Goal: Transaction & Acquisition: Subscribe to service/newsletter

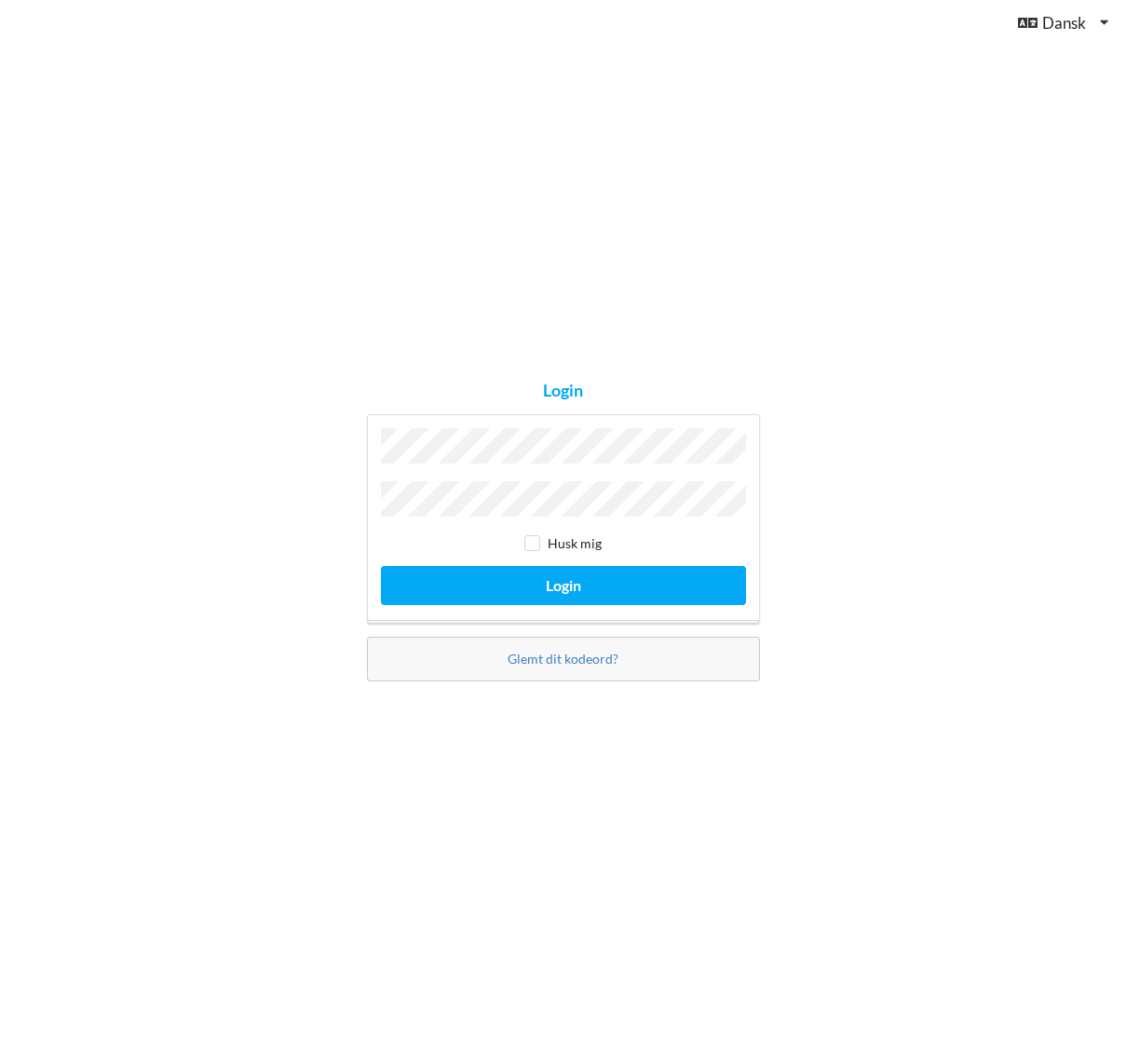
click at [381, 566] on button "Login" at bounding box center [563, 585] width 365 height 38
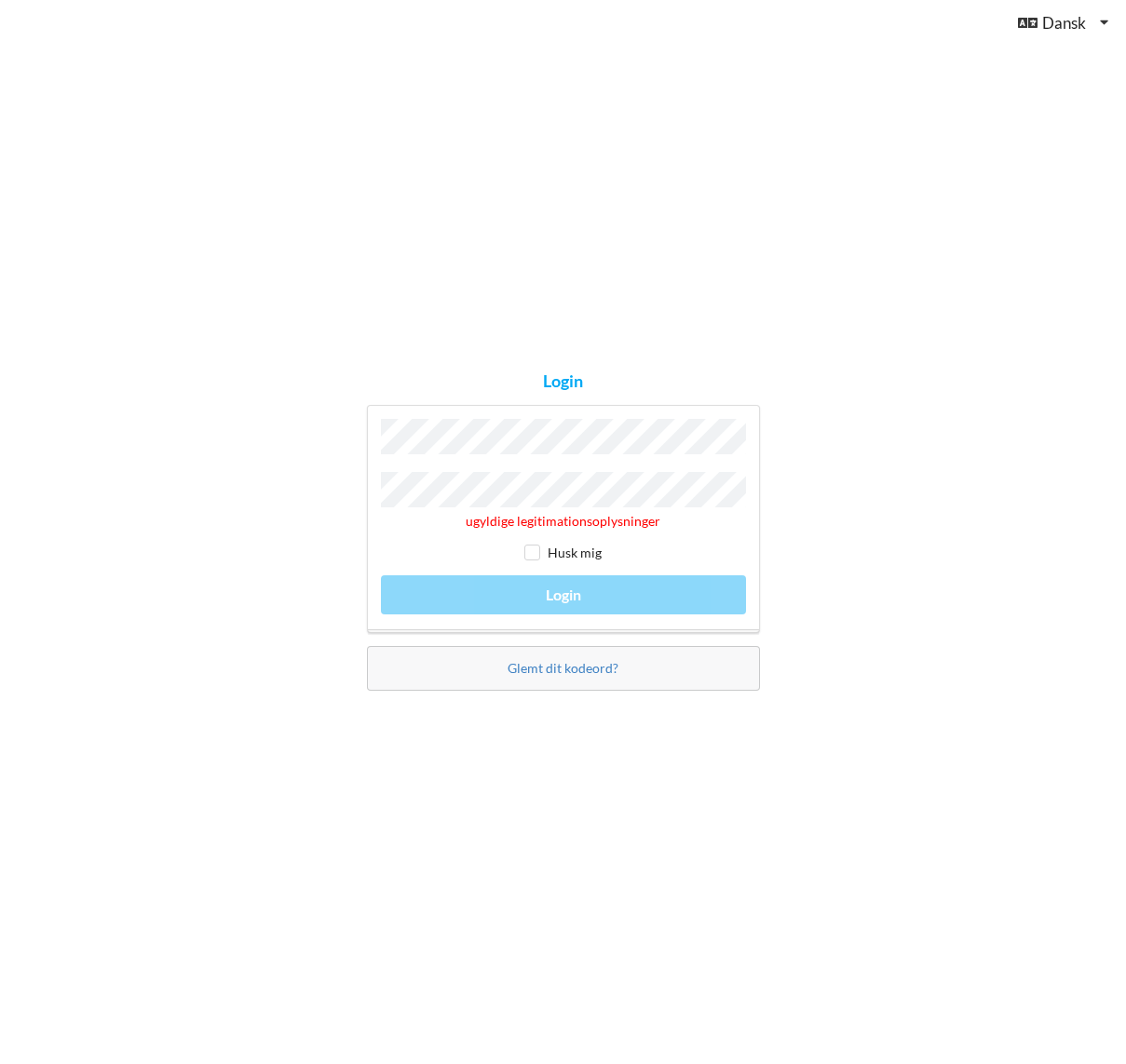
click at [522, 678] on div "Glemt dit kodeord?" at bounding box center [563, 669] width 393 height 45
click at [519, 660] on link "Glemt dit kodeord?" at bounding box center [563, 667] width 110 height 16
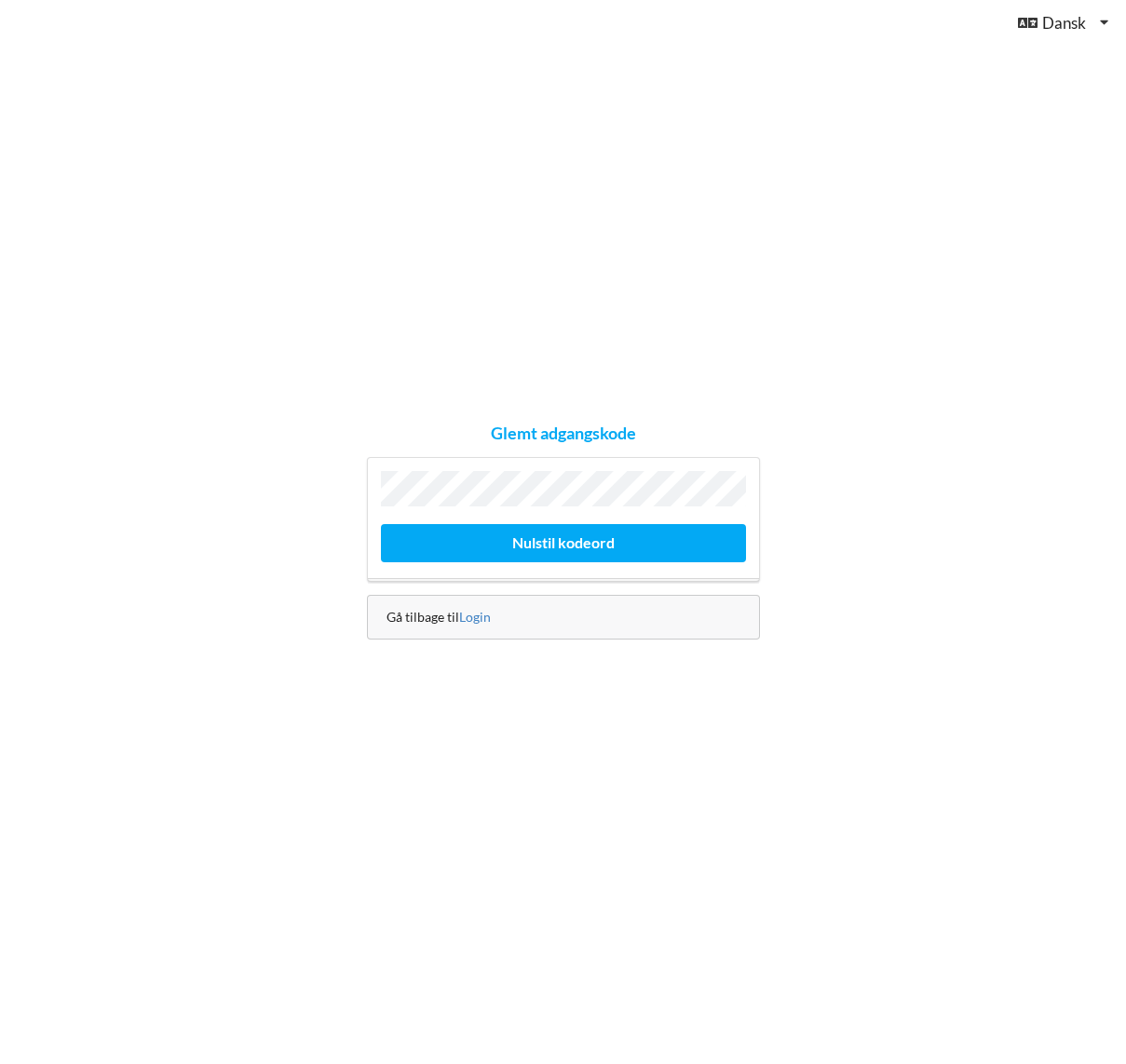
click at [267, 572] on div "Glemt adgangskode Nulstil kodeord Gå tilbage til Login" at bounding box center [563, 532] width 1126 height 1064
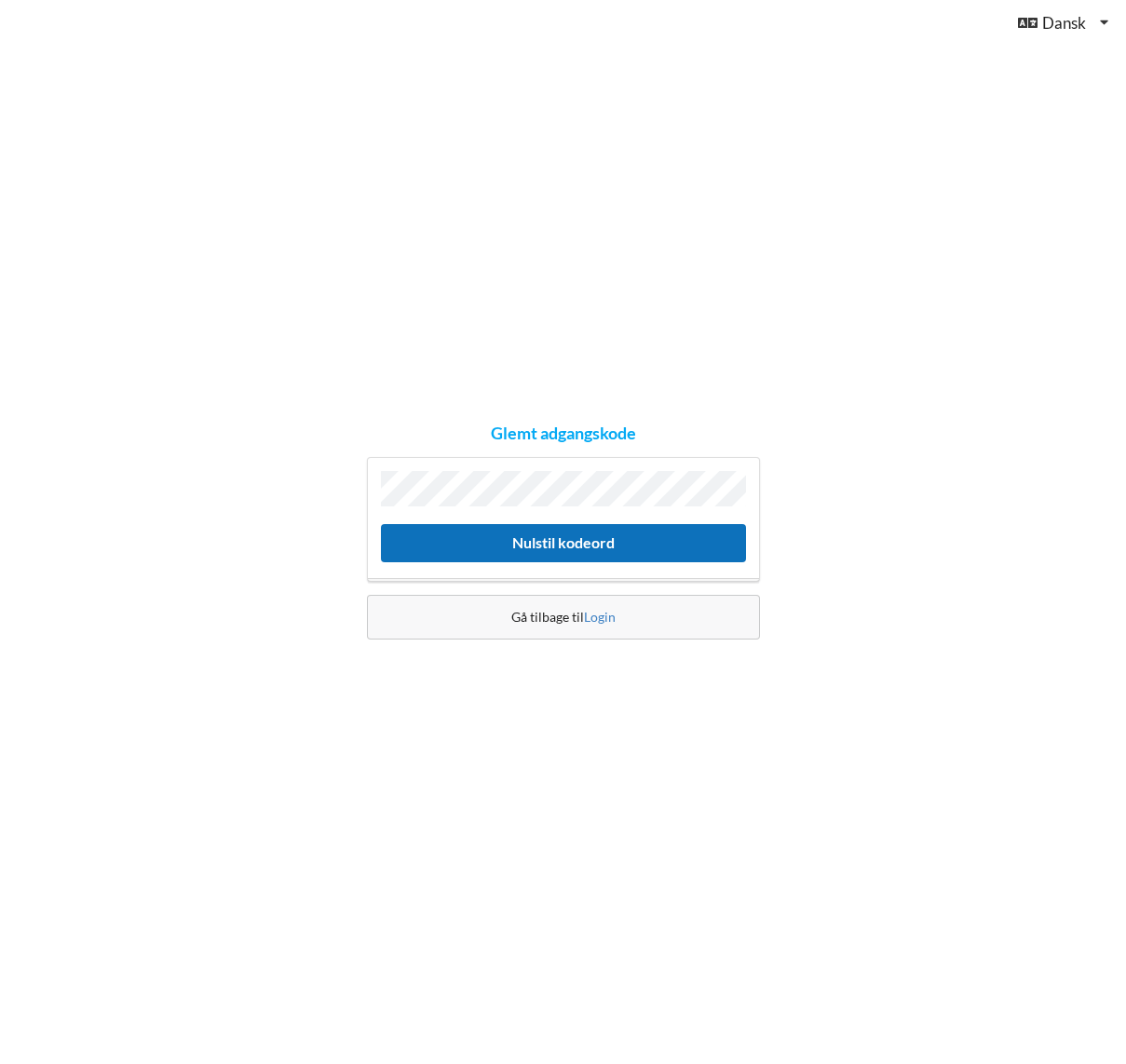
click at [513, 541] on button "Nulstil kodeord" at bounding box center [563, 543] width 365 height 38
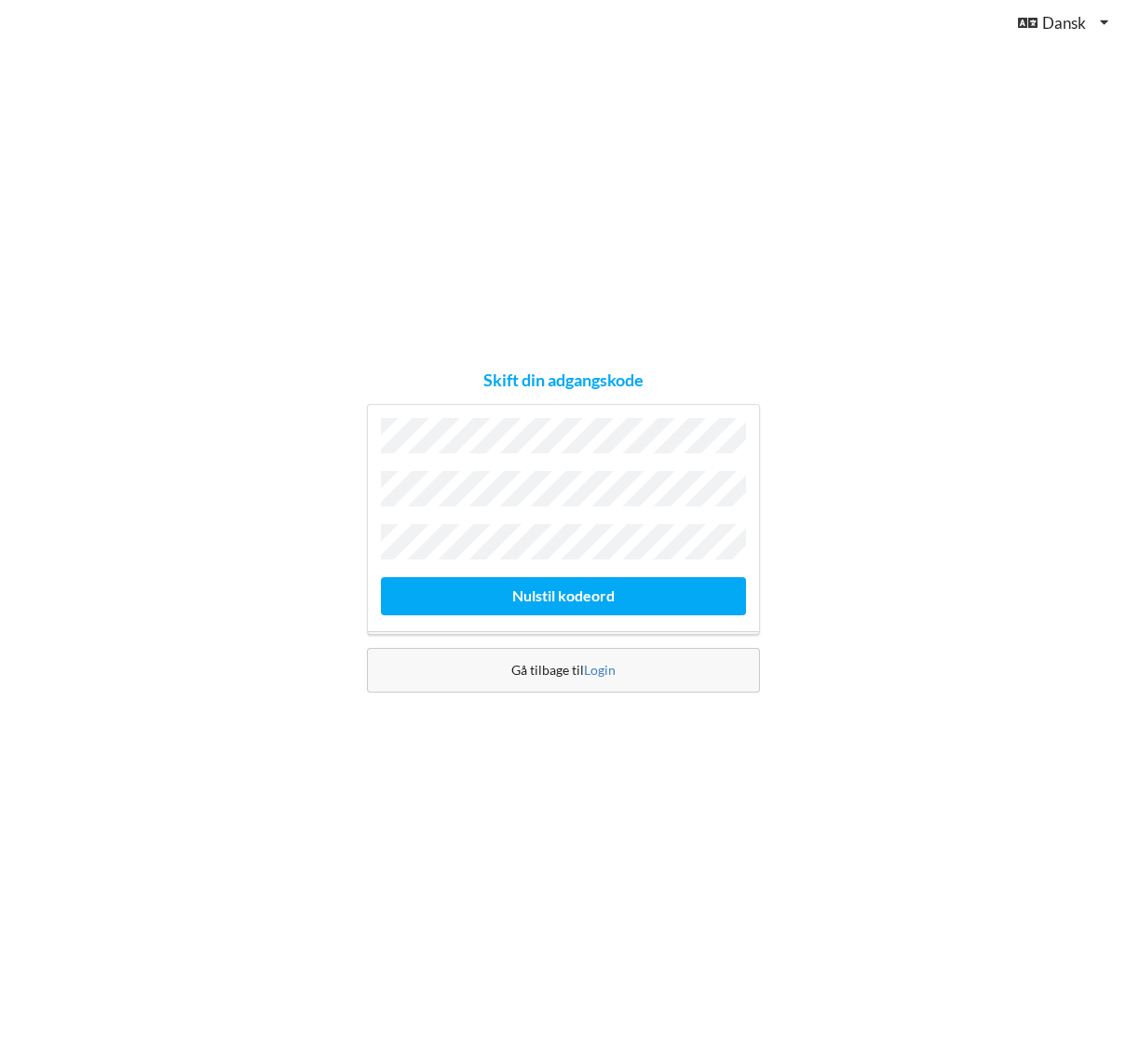
click at [310, 545] on div "Skift din adgangskode [GEOGRAPHIC_DATA] kodeord Gå tilbage til [GEOGRAPHIC_DATA]" at bounding box center [563, 532] width 1126 height 1064
click at [381, 577] on button "Nulstil kodeord" at bounding box center [563, 596] width 365 height 38
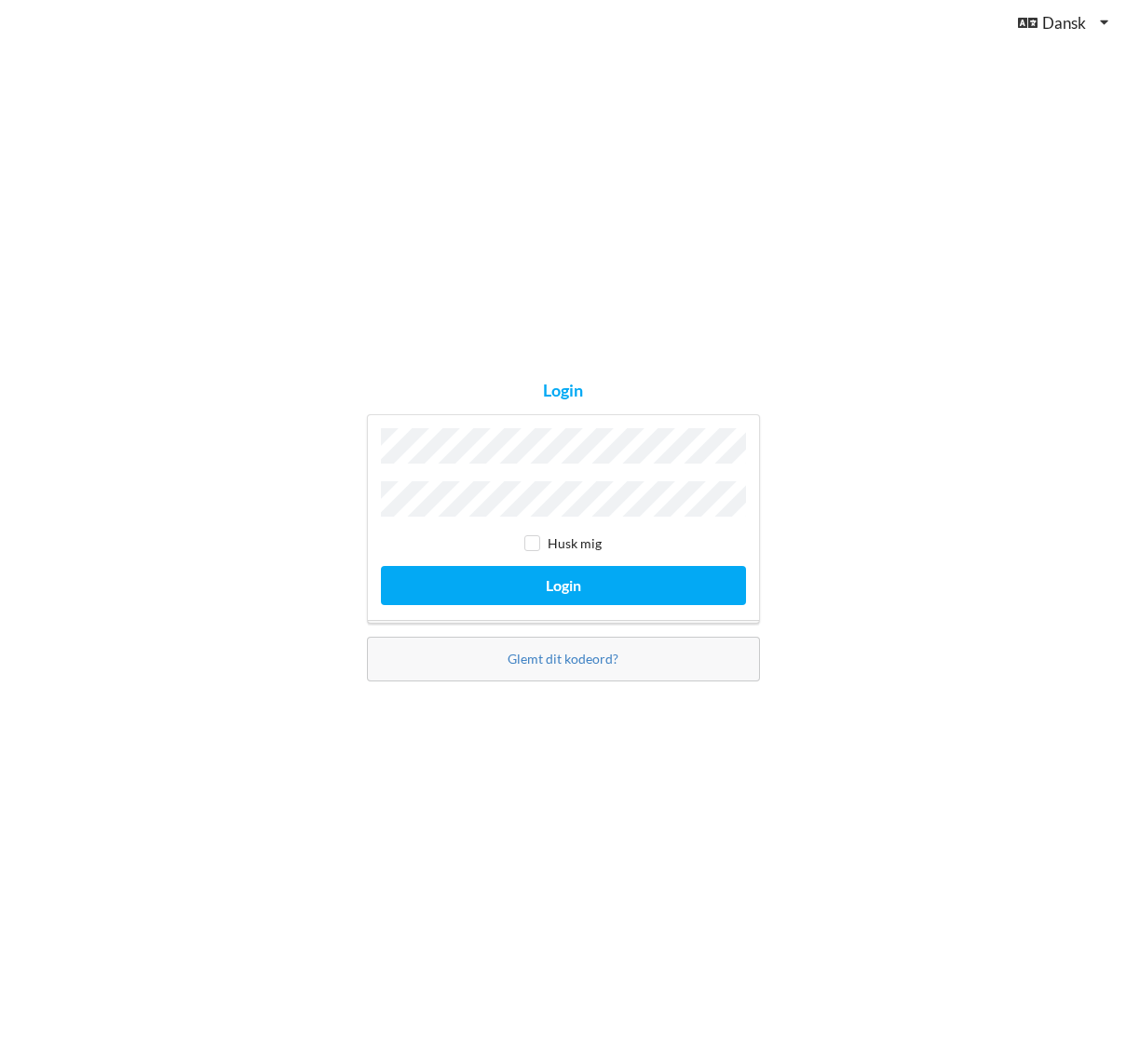
click at [381, 566] on button "Login" at bounding box center [563, 585] width 365 height 38
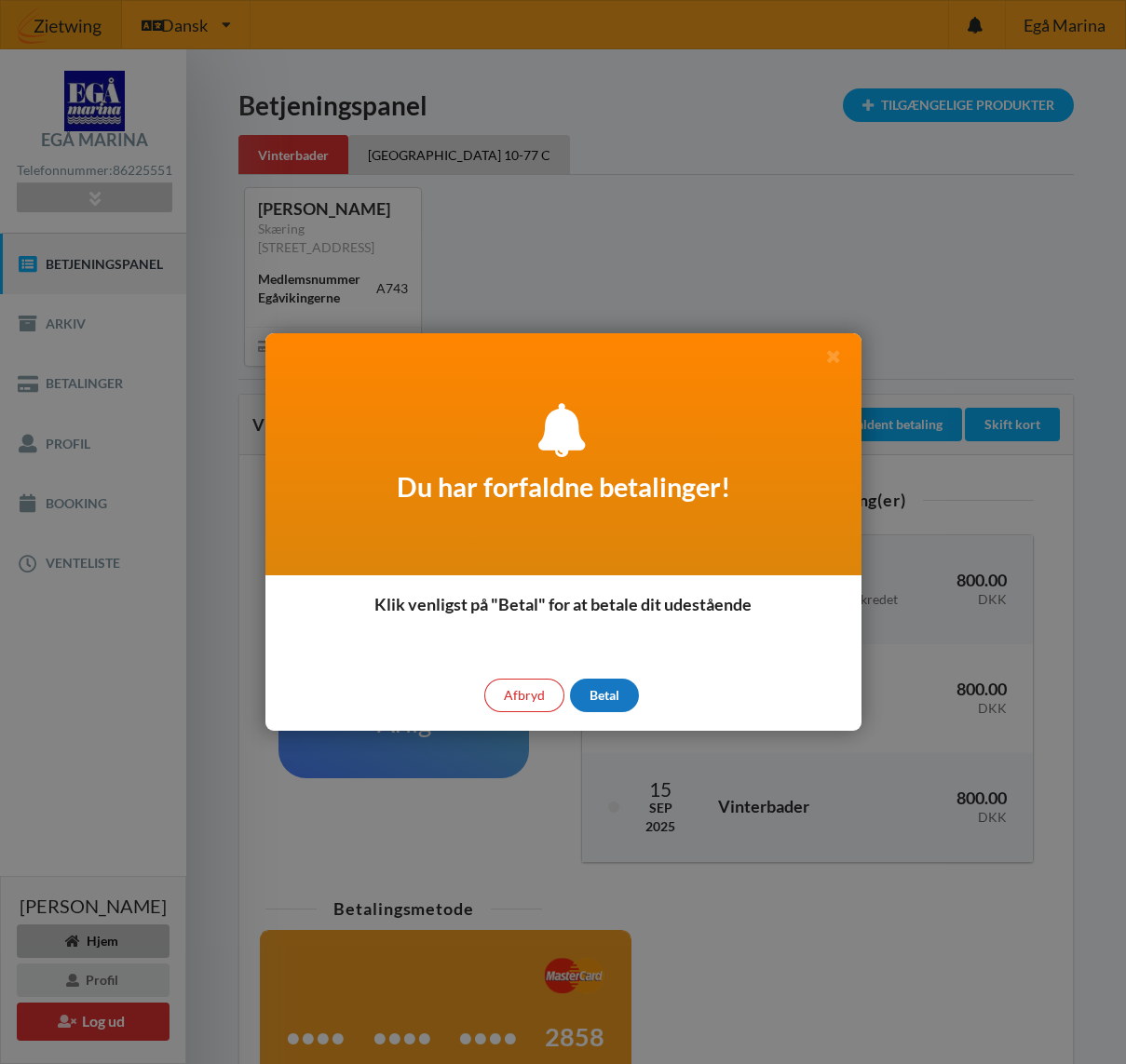
click at [609, 691] on div "Betal" at bounding box center [605, 695] width 69 height 34
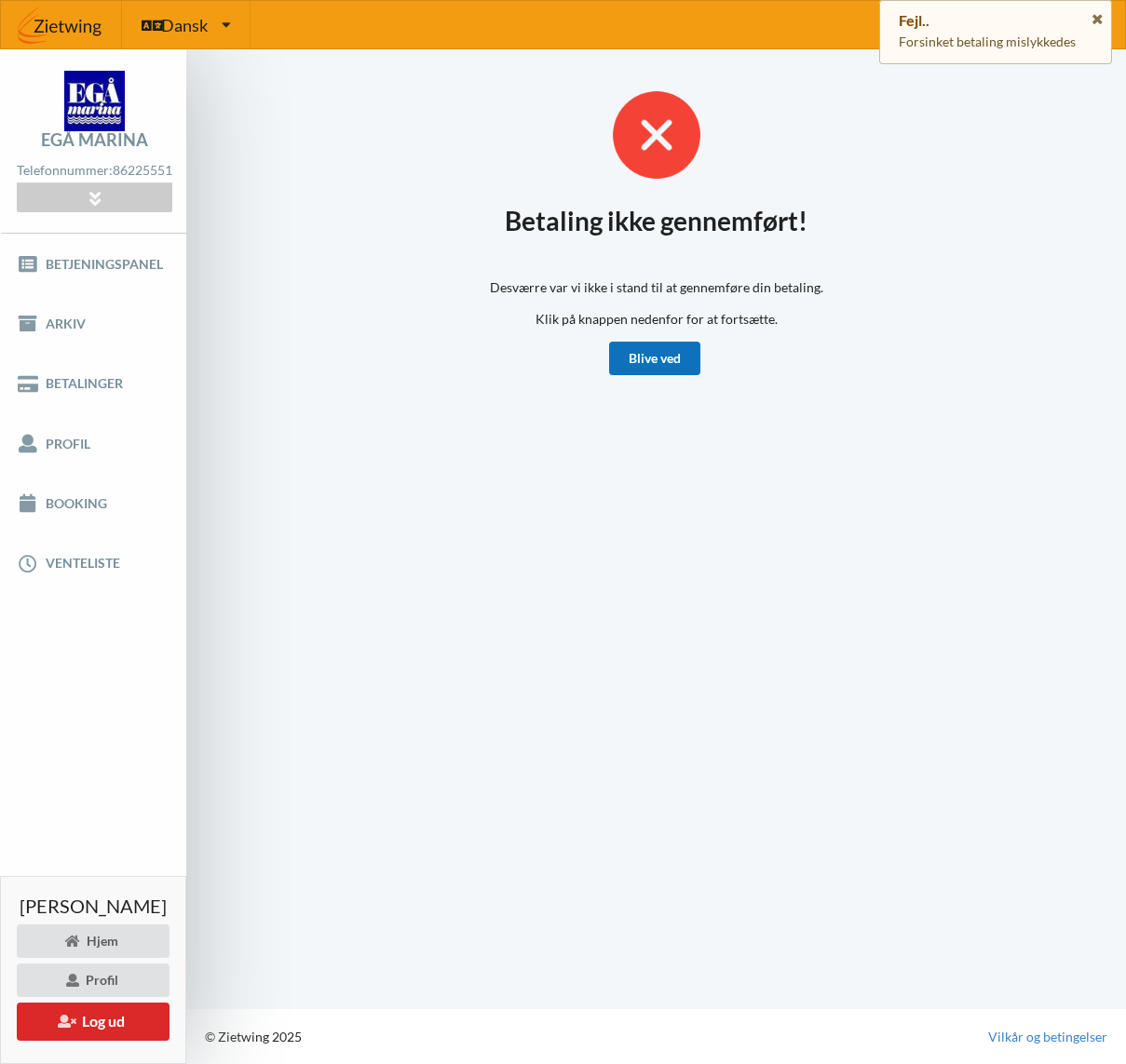
click at [677, 363] on link "Blive ved" at bounding box center [655, 358] width 92 height 34
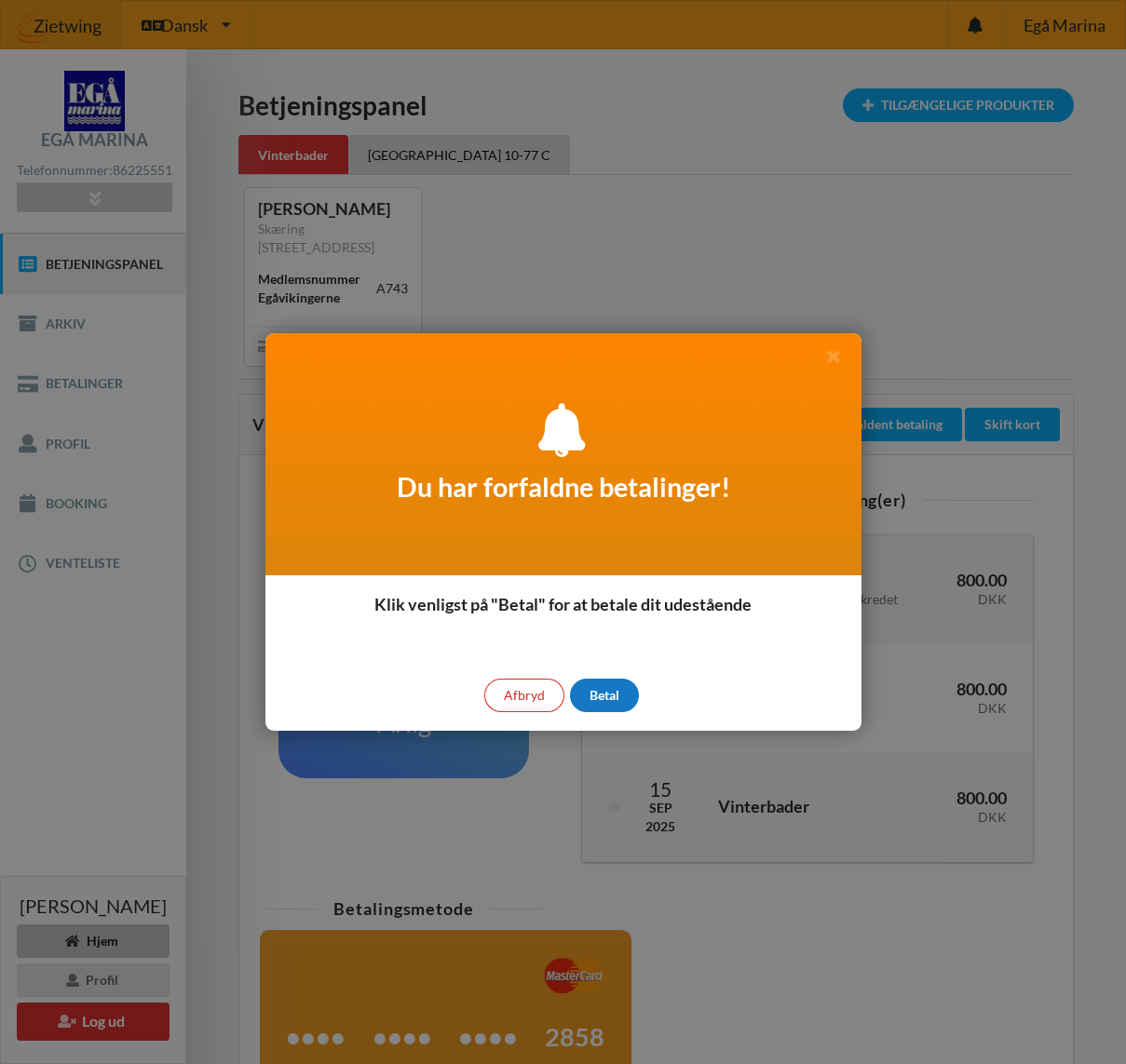
click at [614, 688] on div "Betal" at bounding box center [605, 695] width 69 height 34
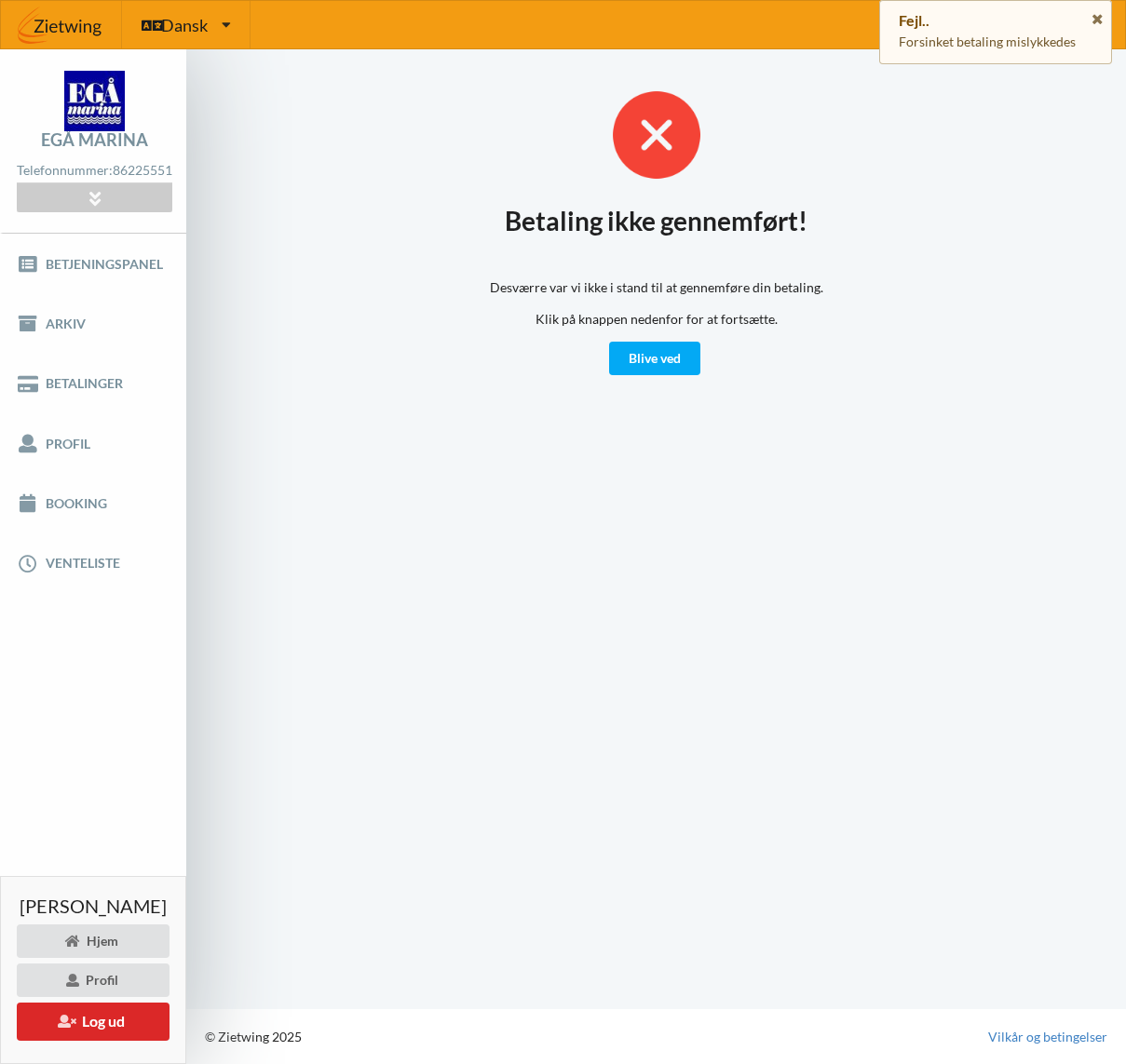
click at [294, 371] on div "Betaling ikke gennemført! Desværre var vi ikke i stand til at gennemføre din be…" at bounding box center [656, 232] width 835 height 286
click at [90, 400] on link "Betalinger" at bounding box center [93, 384] width 186 height 60
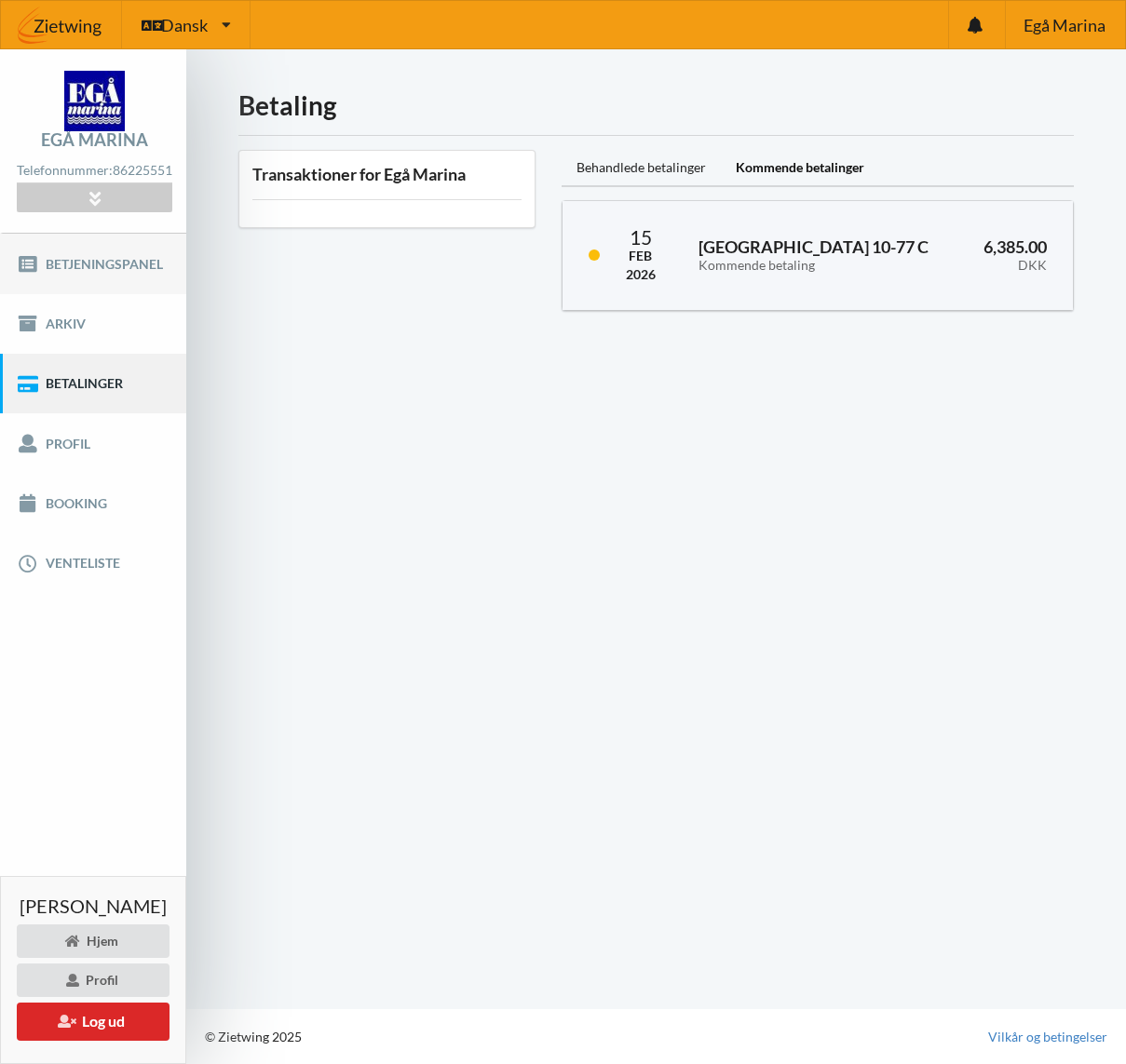
click at [91, 283] on link "Betjeningspanel" at bounding box center [93, 264] width 186 height 60
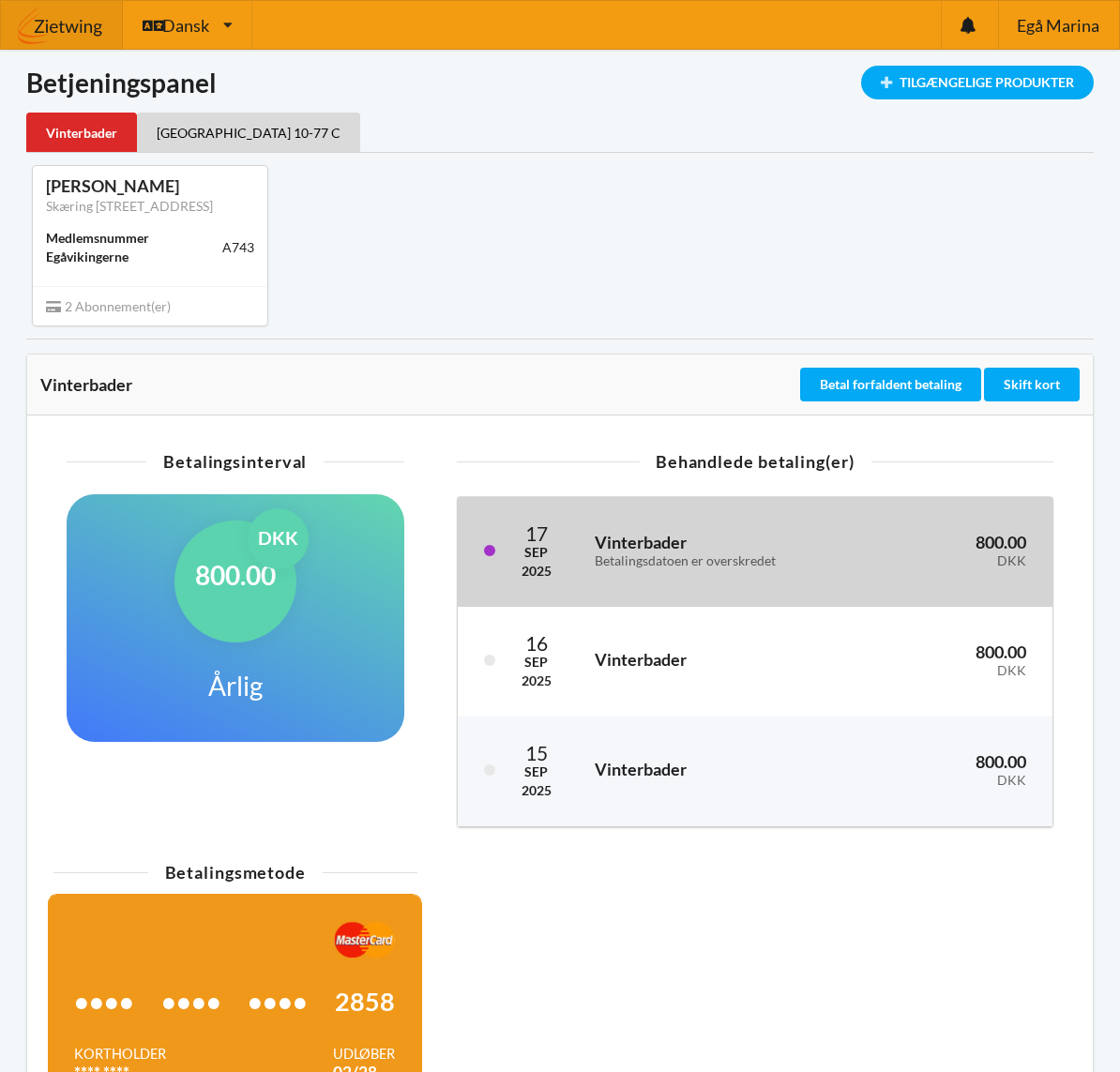
click at [762, 569] on h3 "Vinterbader Betalingsdatoen er overskredet" at bounding box center [729, 551] width 269 height 38
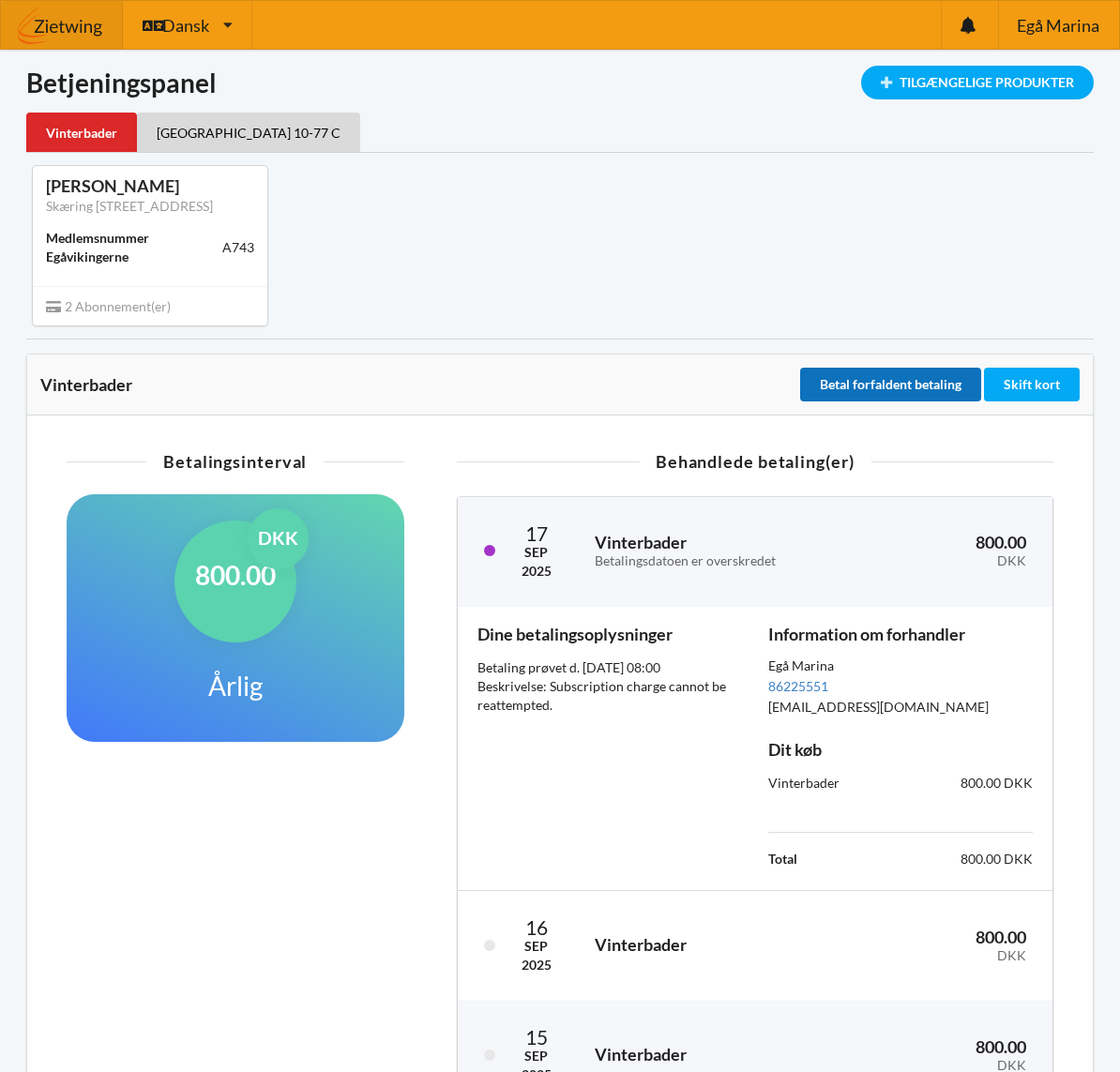
click at [832, 402] on button "Betal forfaldent betaling" at bounding box center [891, 385] width 181 height 34
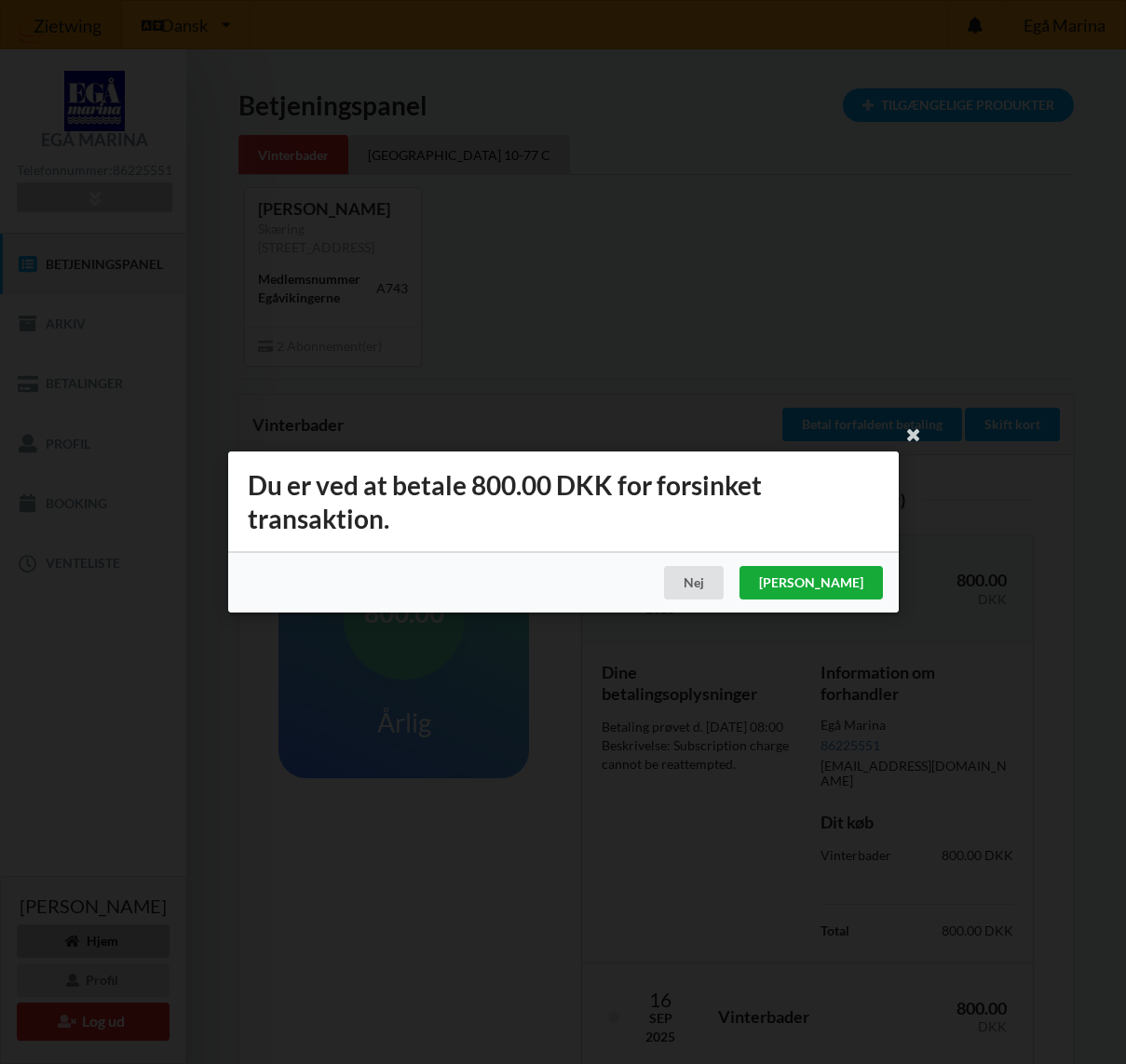
click at [855, 583] on div "[PERSON_NAME]" at bounding box center [810, 583] width 143 height 34
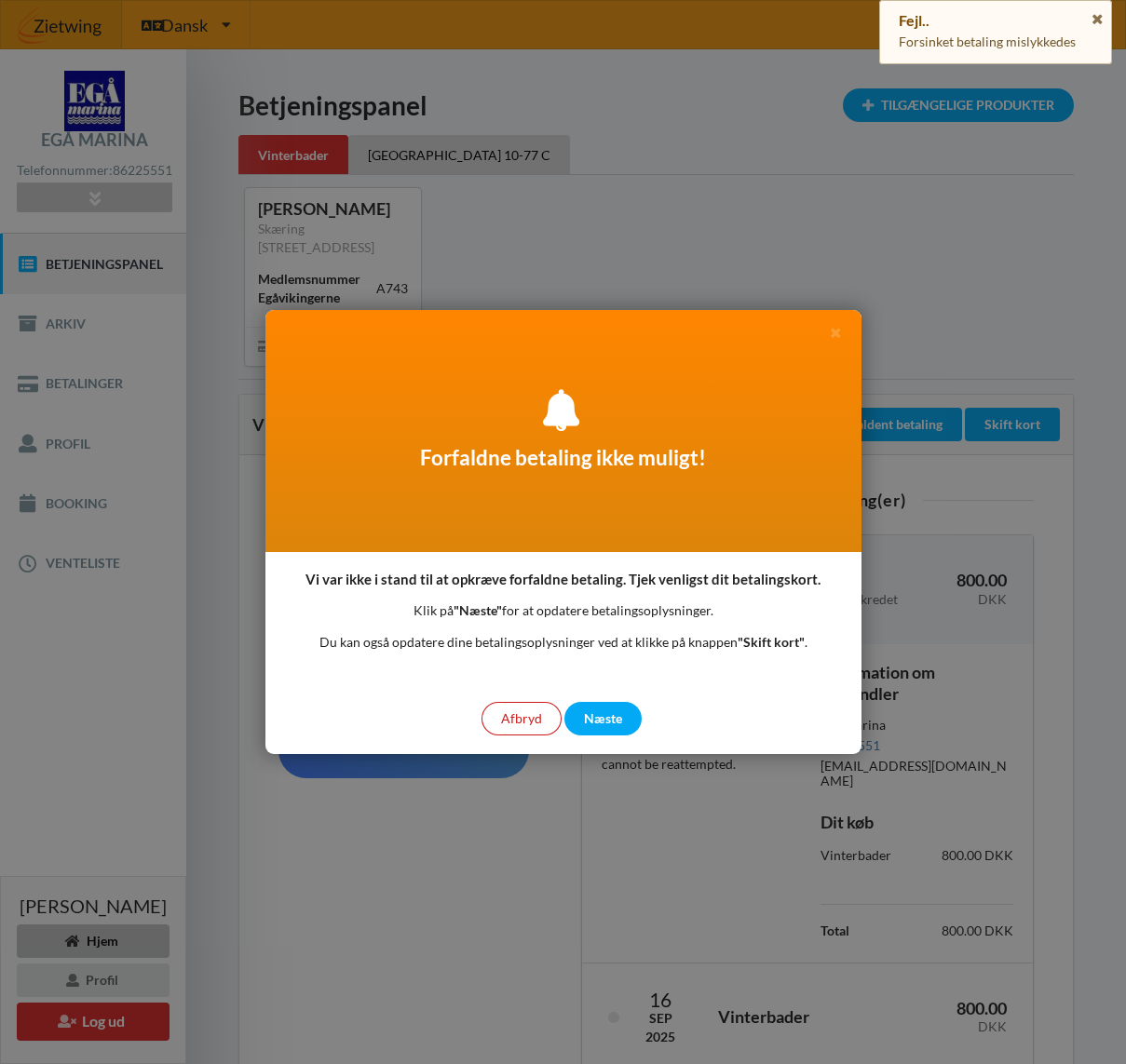
click at [523, 717] on div "Afbryd" at bounding box center [521, 719] width 80 height 34
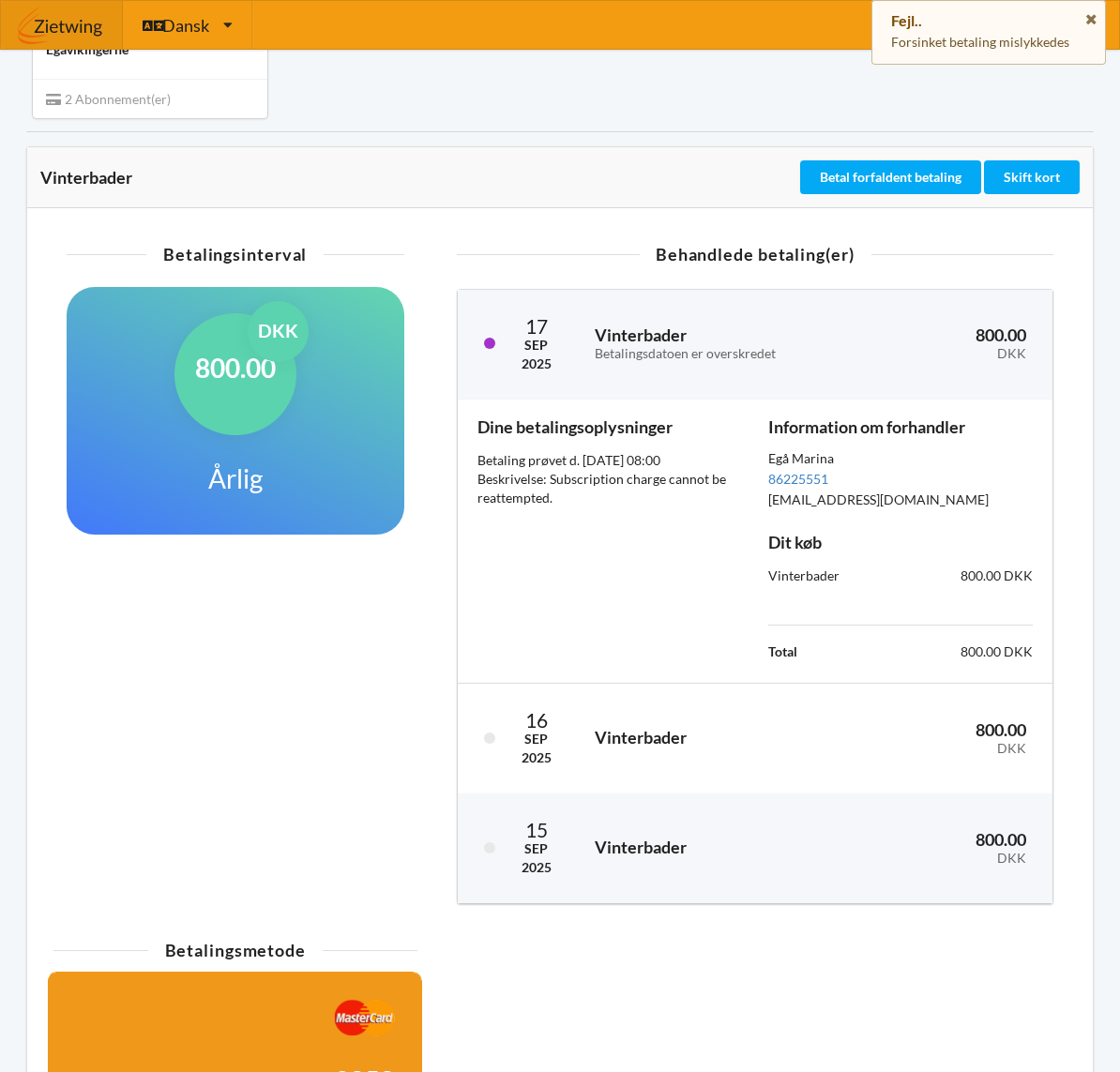
scroll to position [521, 0]
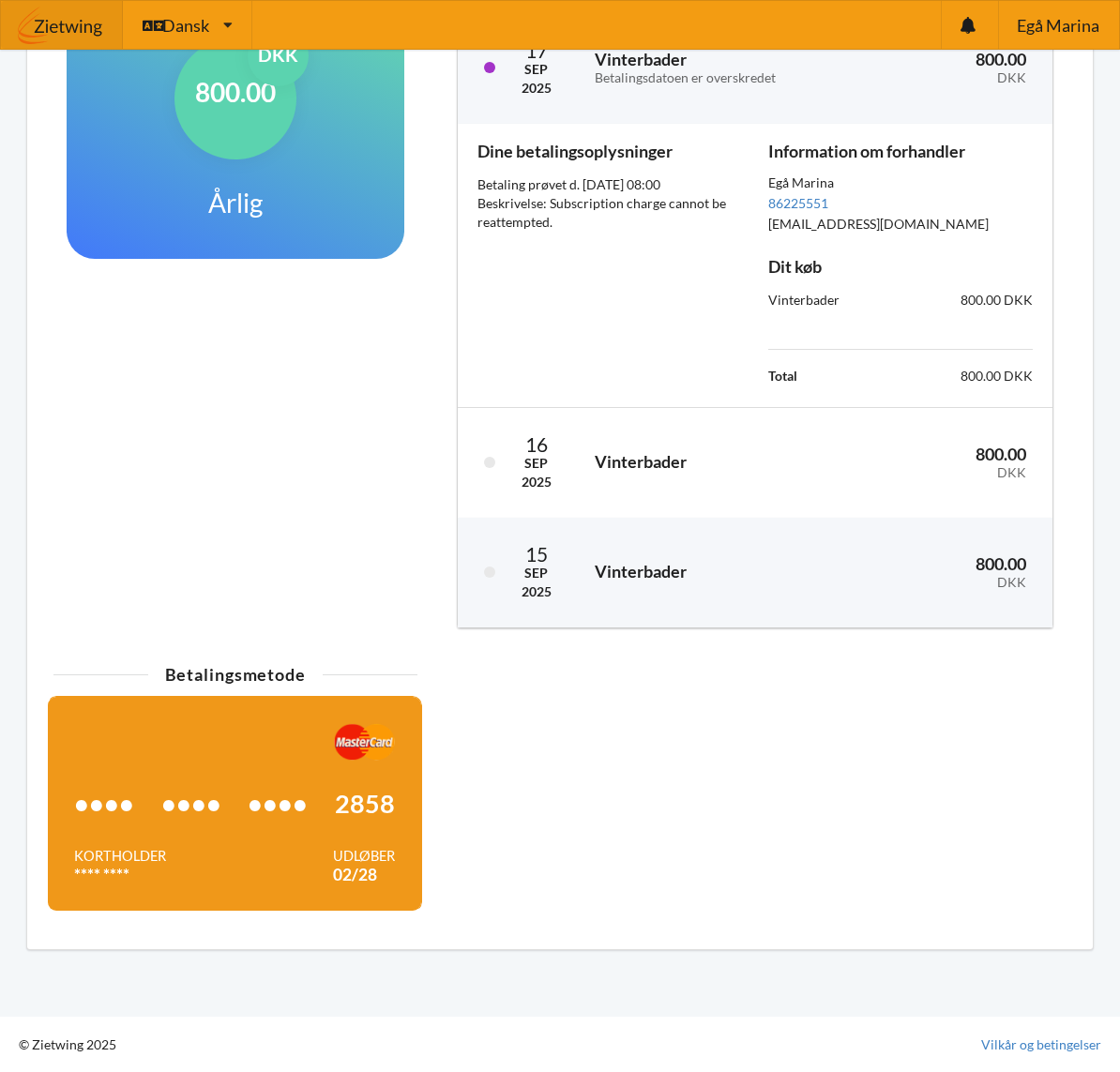
click at [395, 786] on div "•••• •••• •••• 2858" at bounding box center [235, 804] width 321 height 87
click at [395, 761] on img at bounding box center [364, 742] width 61 height 38
click at [767, 758] on div "Betalingsmetode •••• •••• •••• 2858 Kortholder **** **** Udløber 02/28" at bounding box center [560, 795] width 1039 height 281
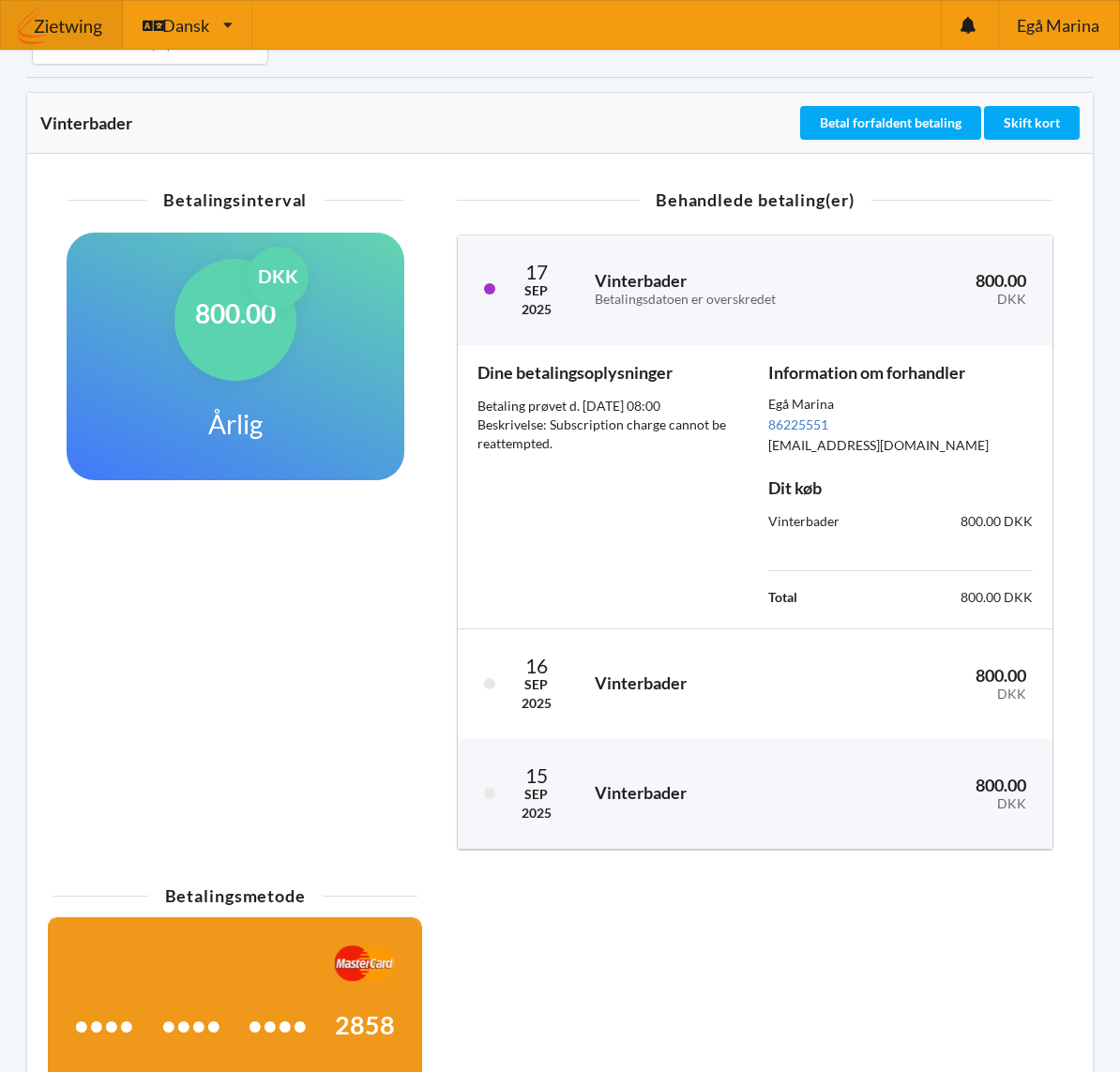
scroll to position [0, 0]
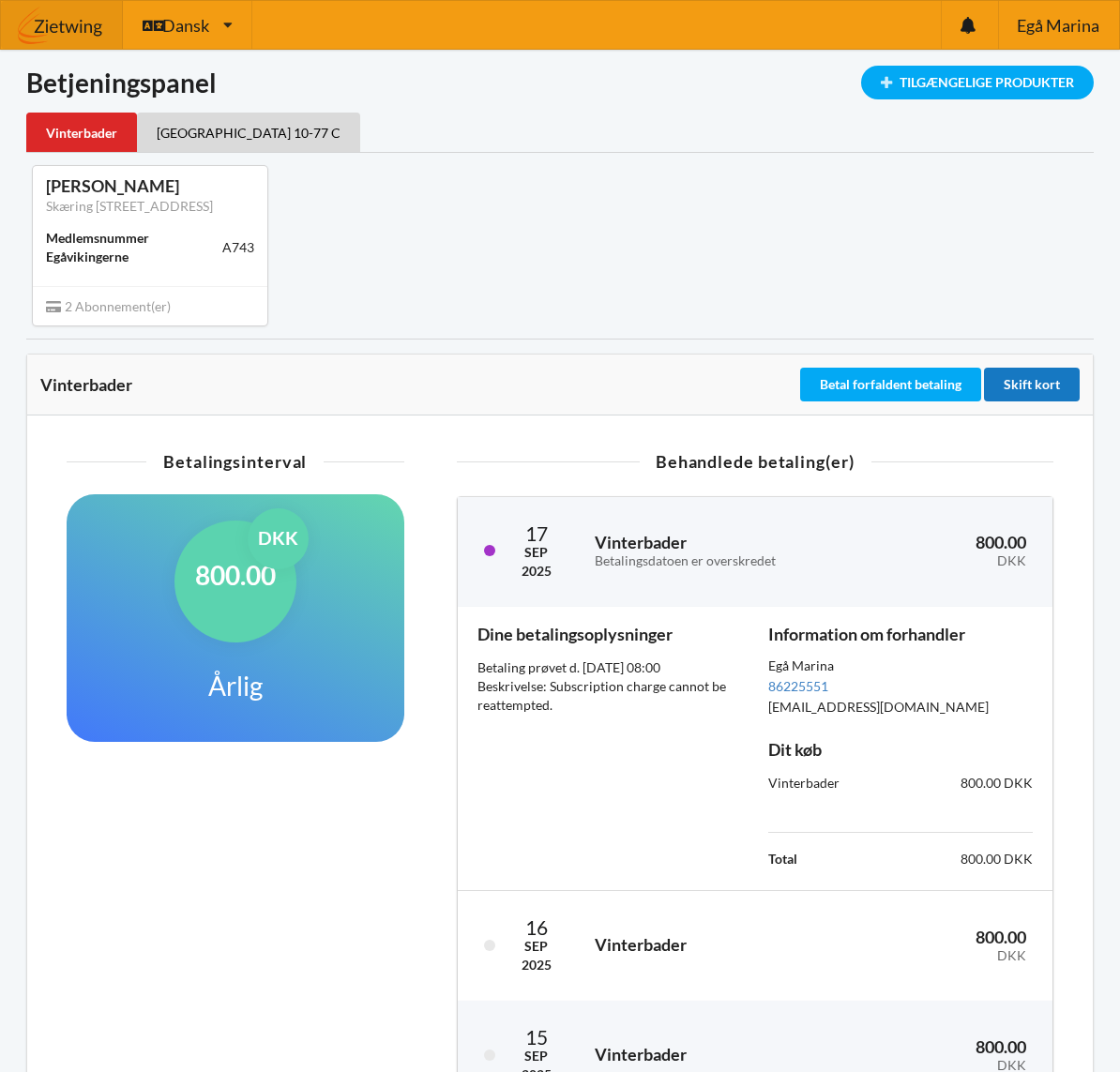
click at [1008, 402] on div "Skift kort" at bounding box center [1031, 385] width 95 height 34
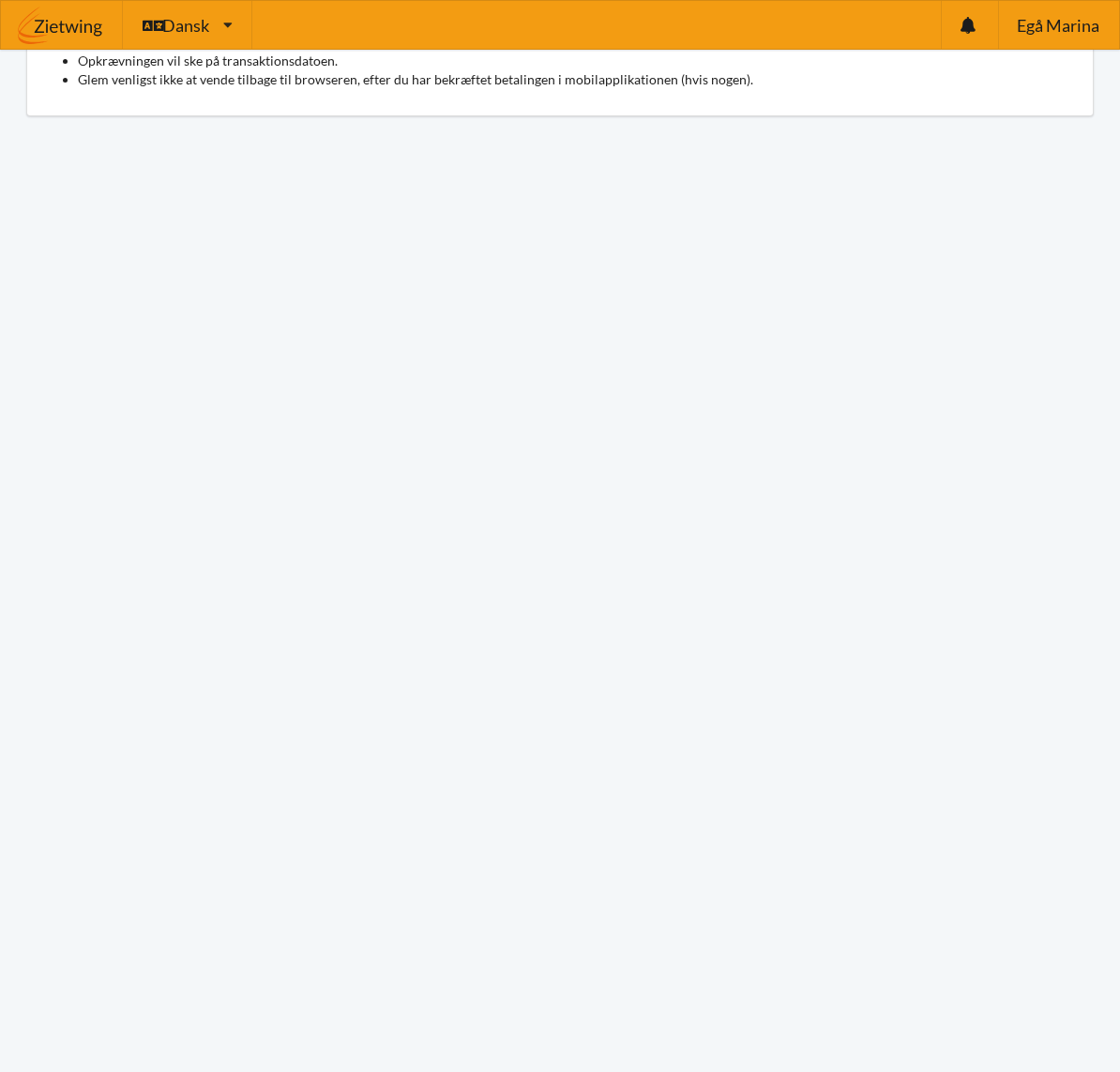
scroll to position [217, 0]
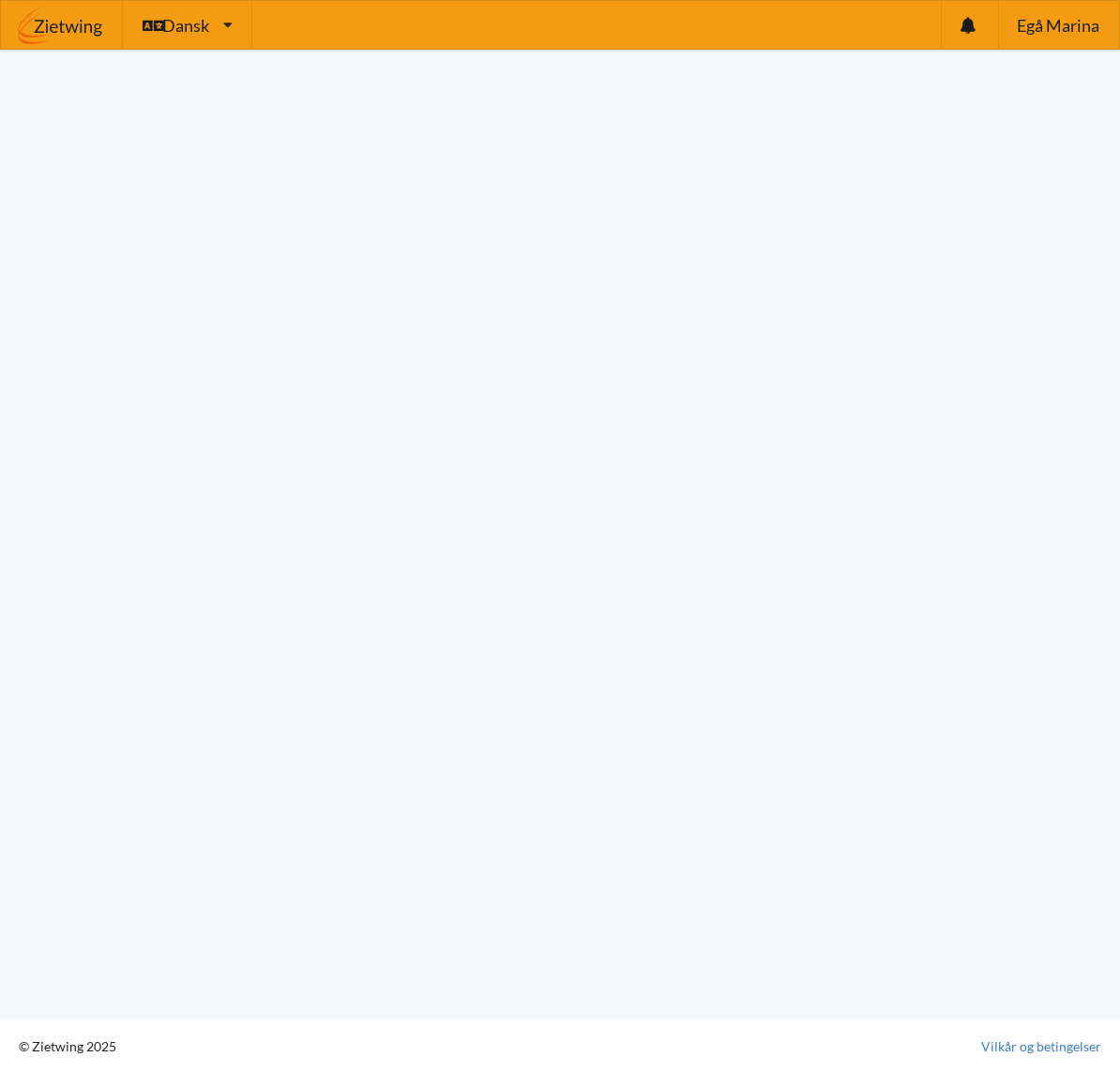
click at [235, 660] on div "Venligst tjek følgende informationer, før du fortsætter: Når du opdaterer betal…" at bounding box center [560, 401] width 1120 height 1235
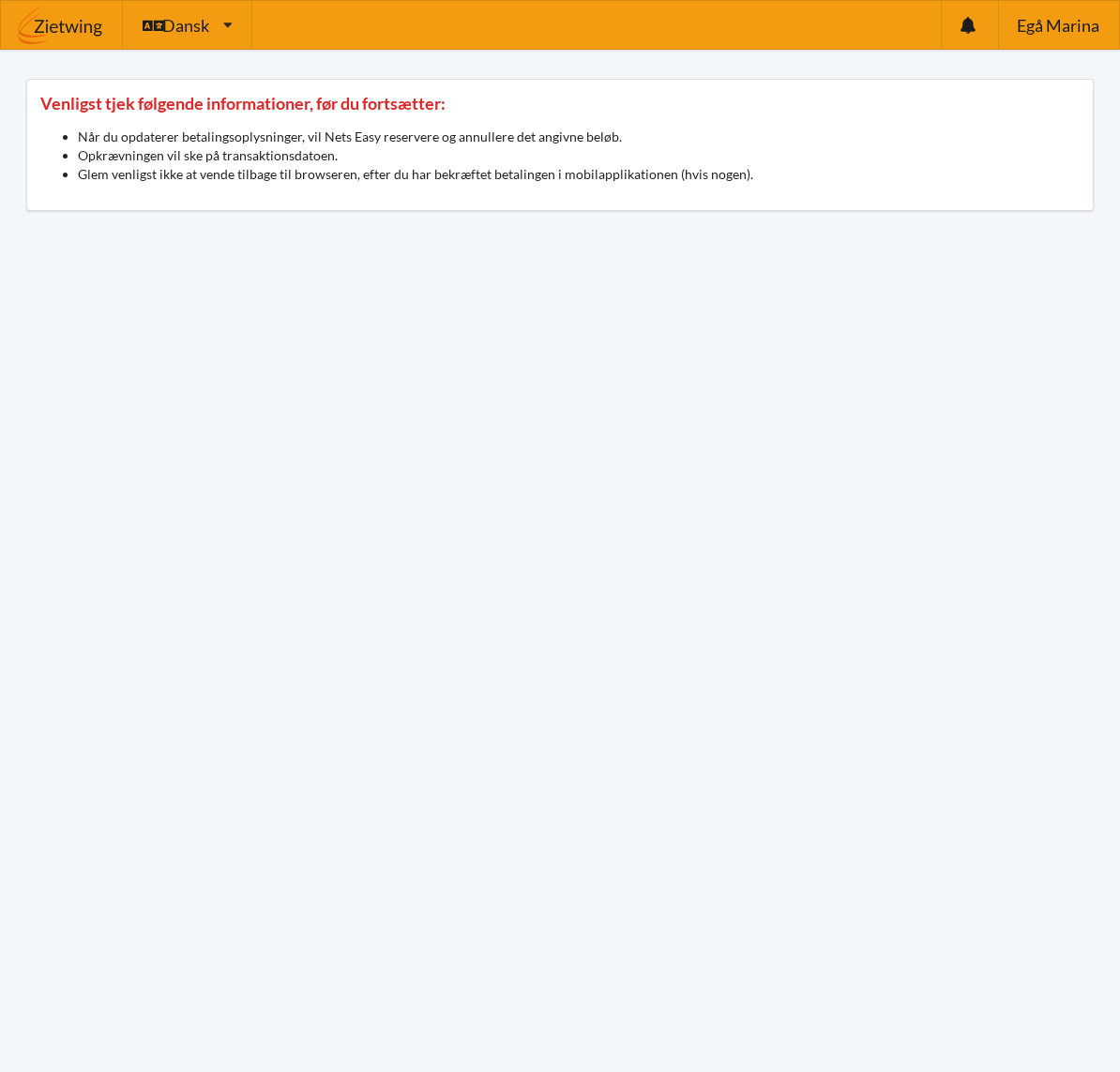
click at [0, 0] on link "Betalinger" at bounding box center [0, 0] width 0 height 0
